Goal: Navigation & Orientation: Find specific page/section

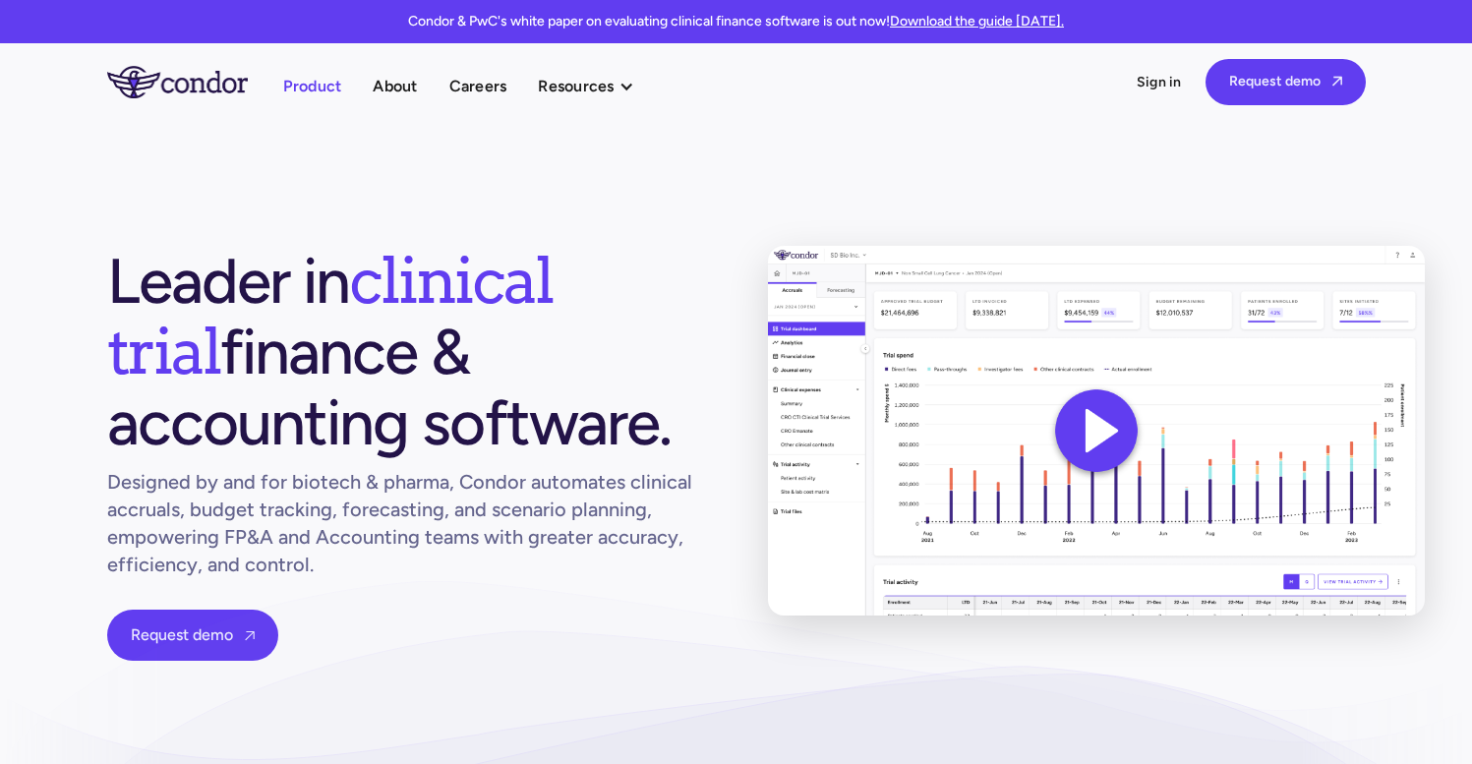
click at [324, 90] on link "Product" at bounding box center [312, 86] width 59 height 27
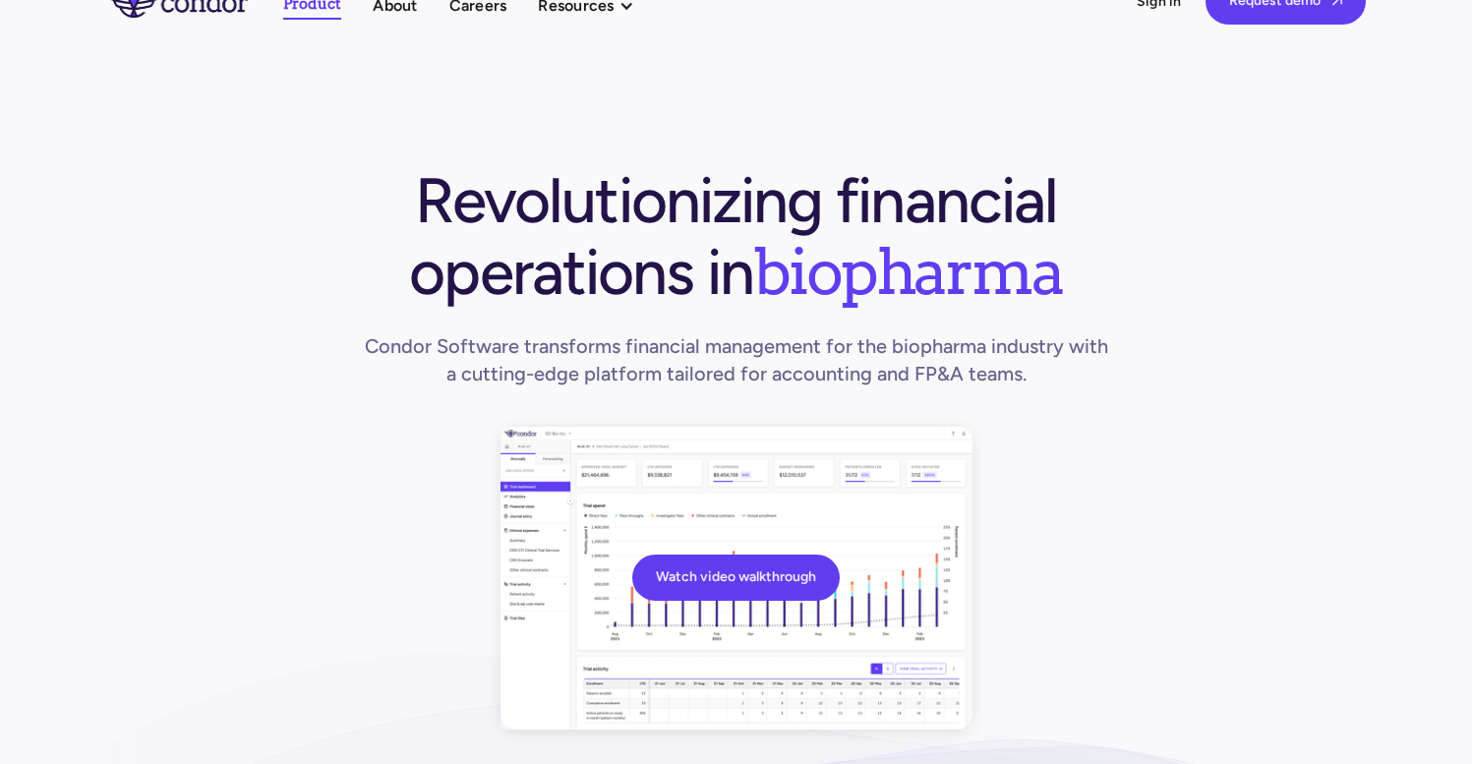
scroll to position [13, 0]
